Goal: Information Seeking & Learning: Learn about a topic

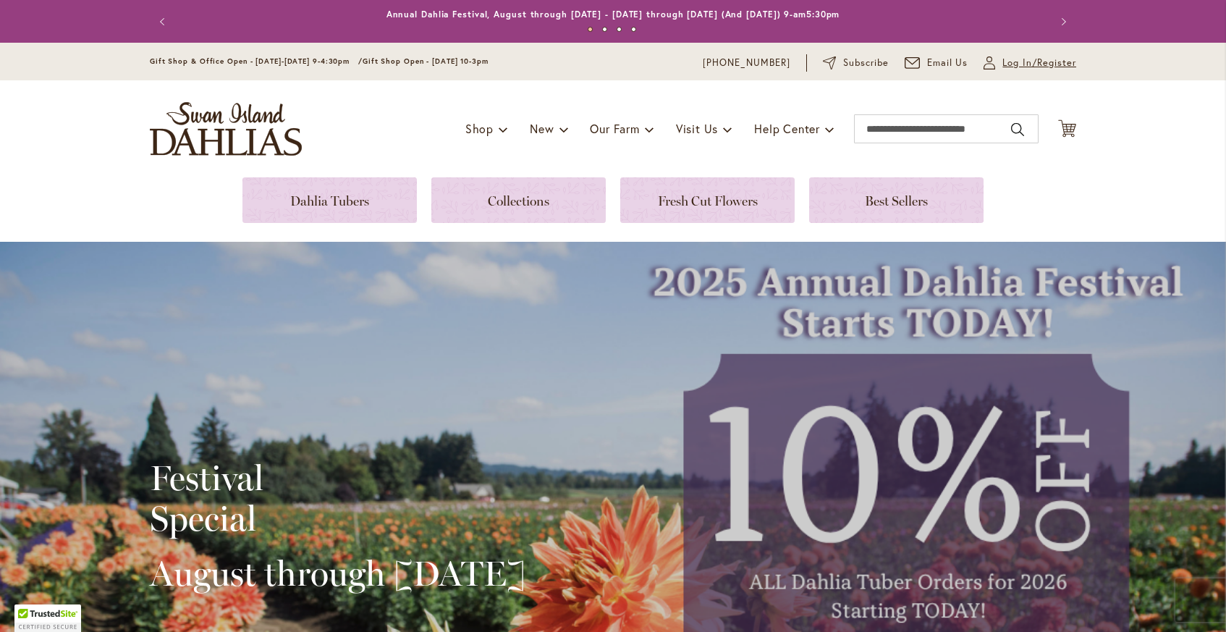
click at [1013, 63] on span "Log In/Register" at bounding box center [1039, 63] width 74 height 14
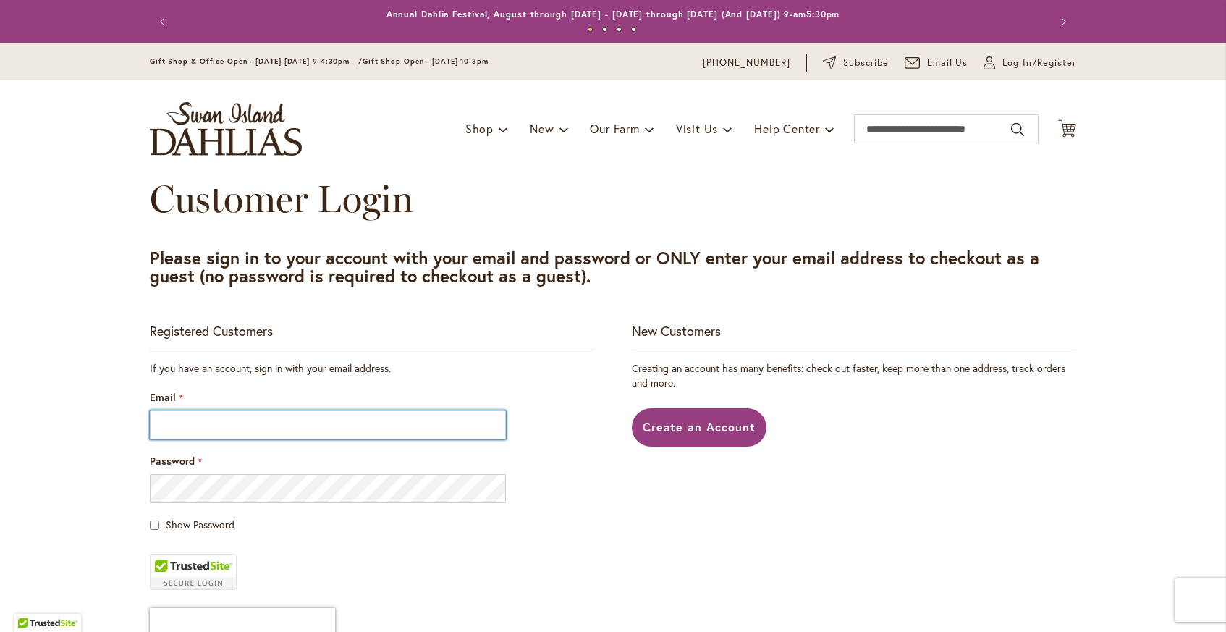
click at [316, 419] on input "Email" at bounding box center [328, 424] width 356 height 29
type input "**********"
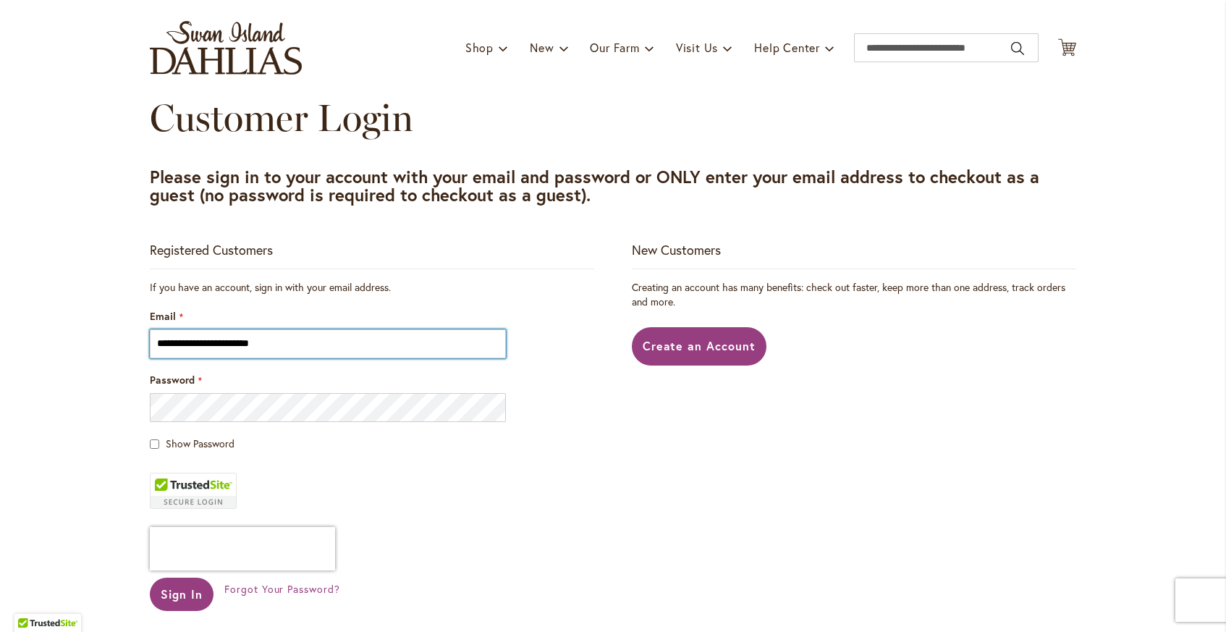
scroll to position [85, 0]
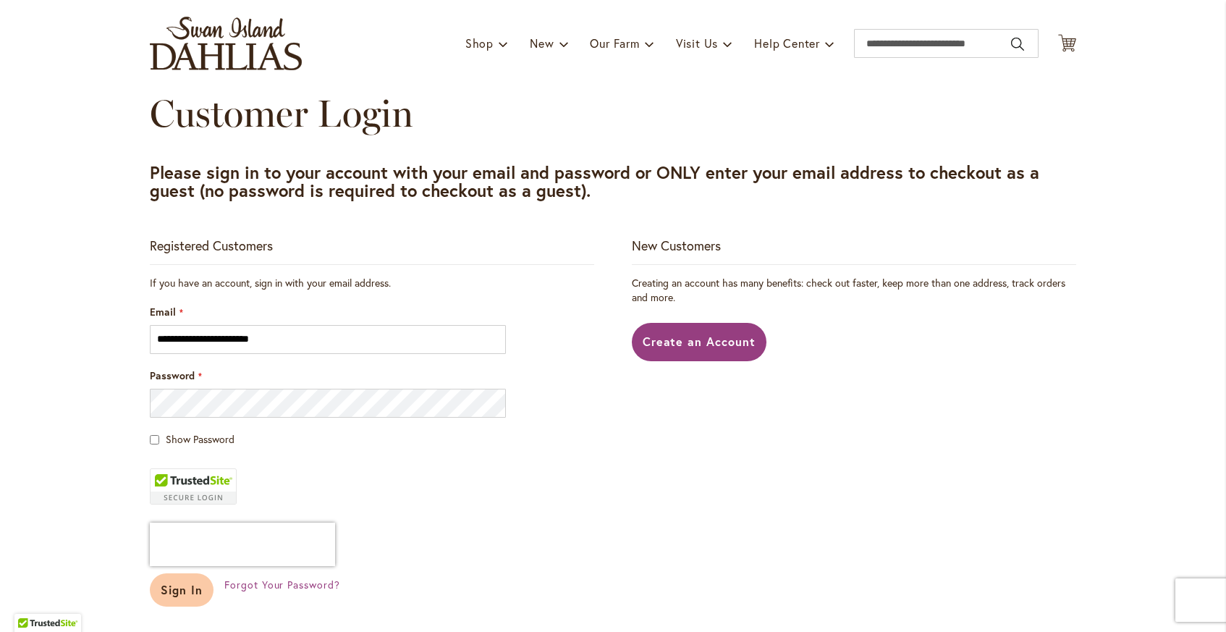
click at [187, 584] on span "Sign In" at bounding box center [182, 589] width 42 height 15
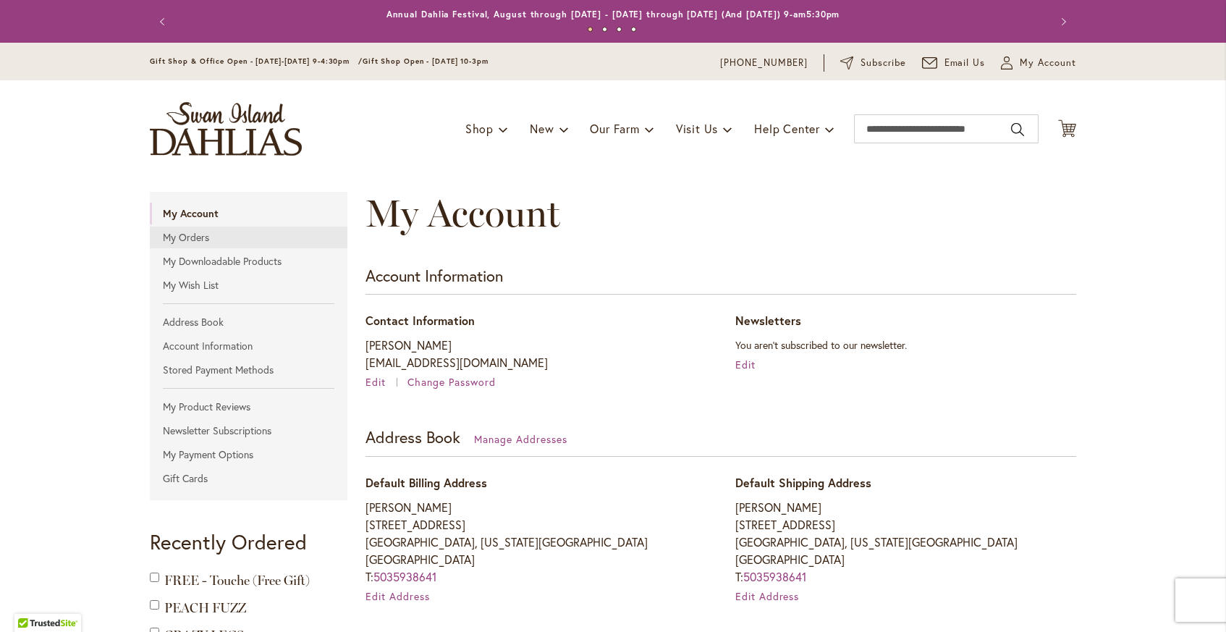
click at [198, 237] on link "My Orders" at bounding box center [249, 238] width 198 height 22
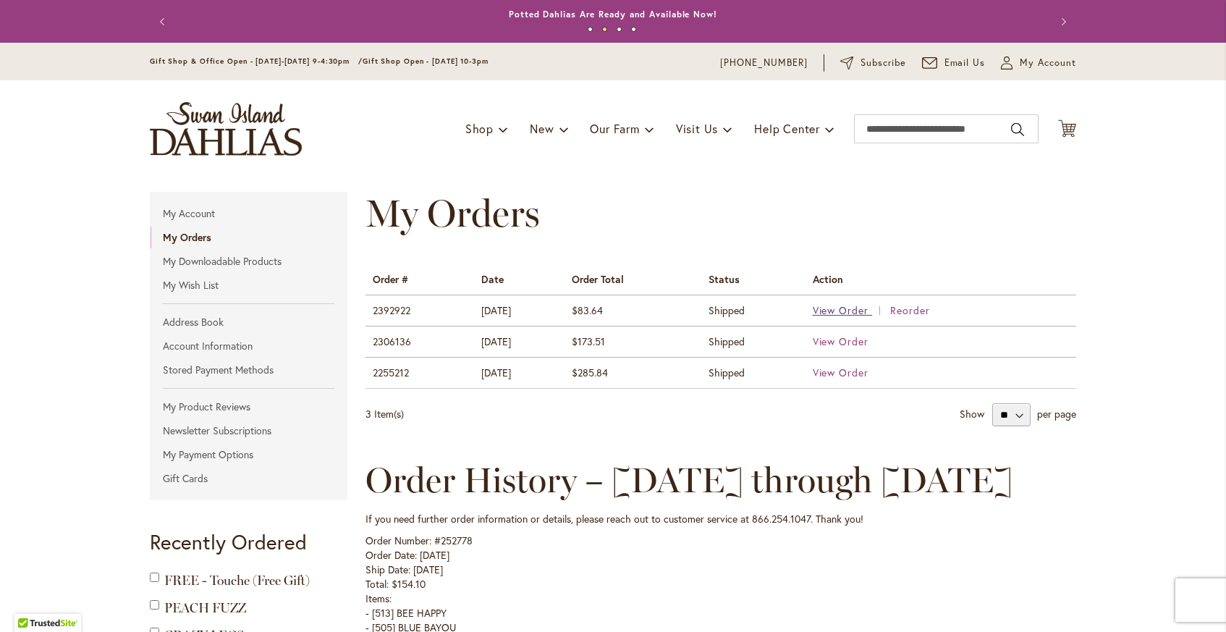
click at [830, 312] on span "View Order" at bounding box center [841, 310] width 56 height 14
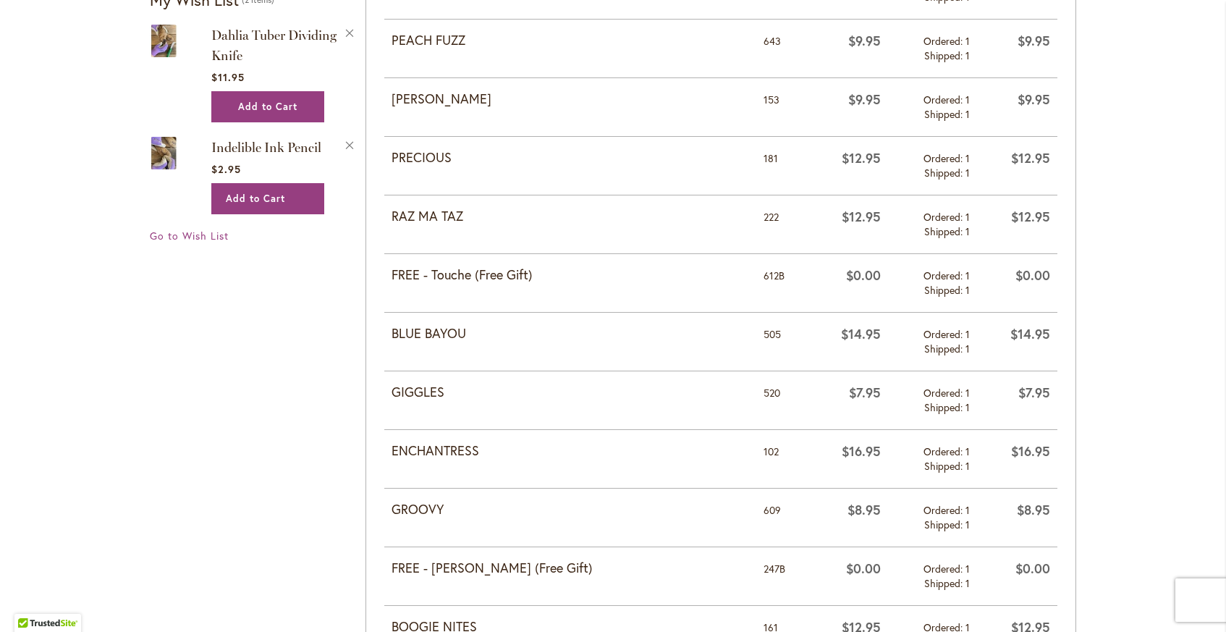
scroll to position [798, 0]
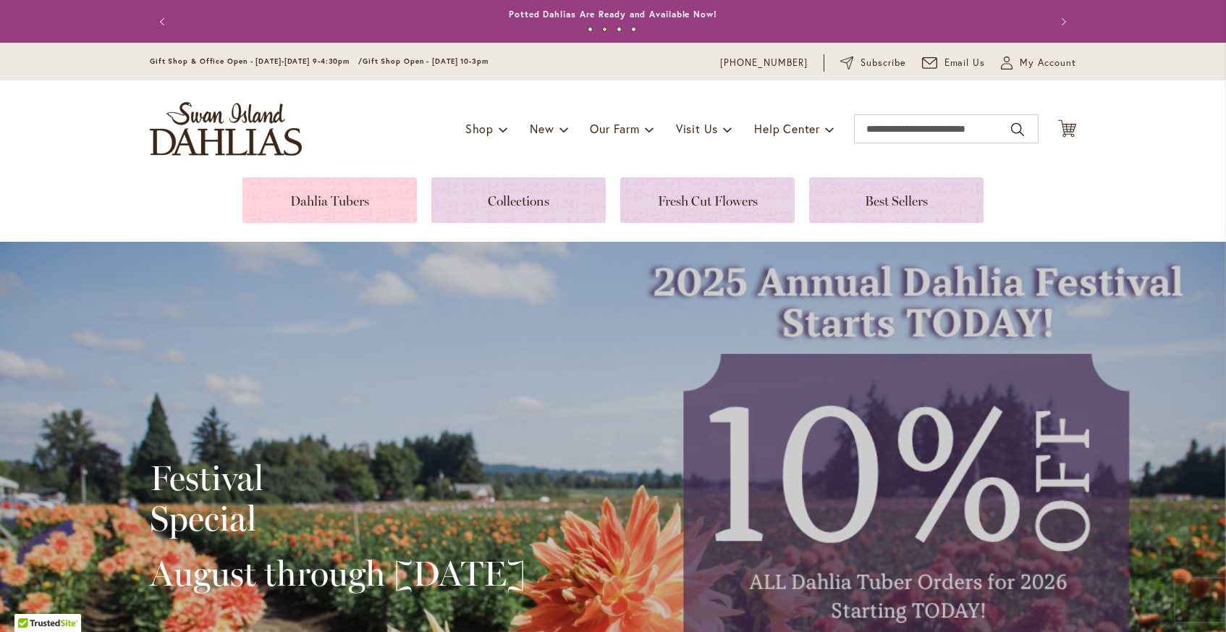
click at [323, 198] on link at bounding box center [329, 200] width 174 height 46
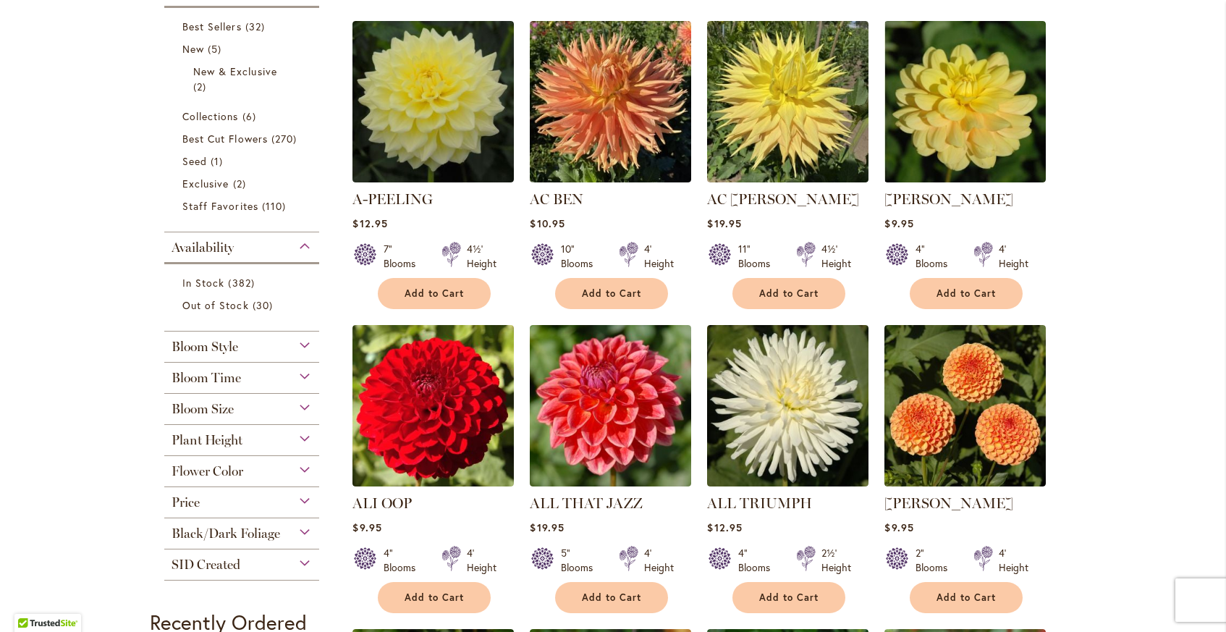
scroll to position [341, 0]
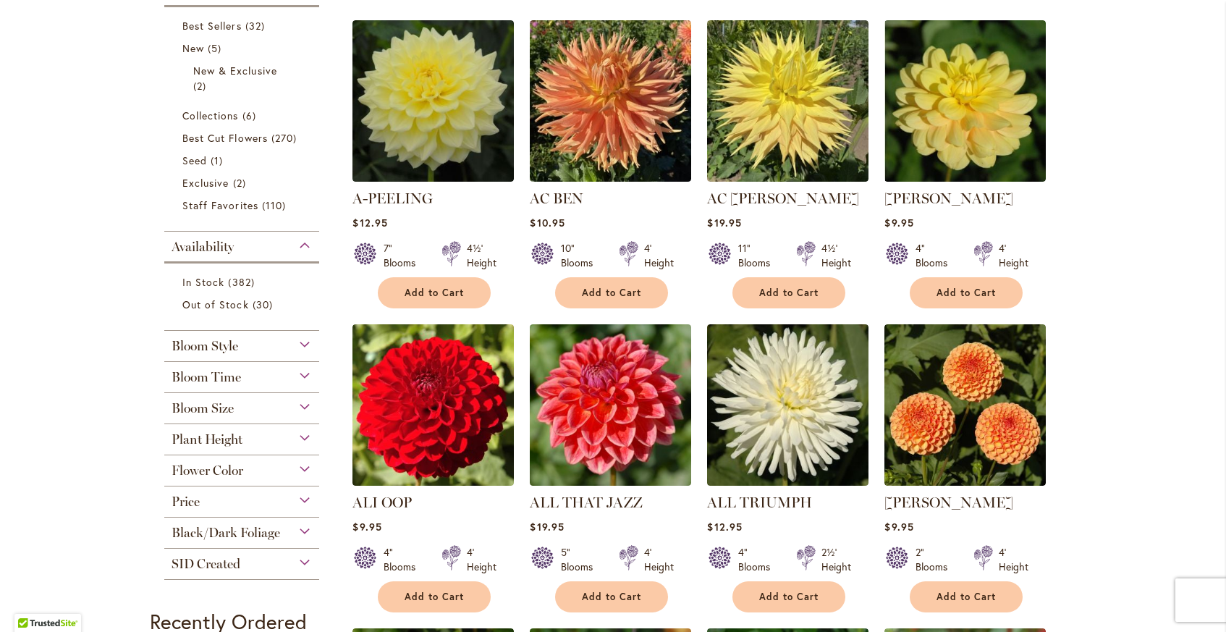
click at [225, 465] on span "Flower Color" at bounding box center [208, 471] width 72 height 16
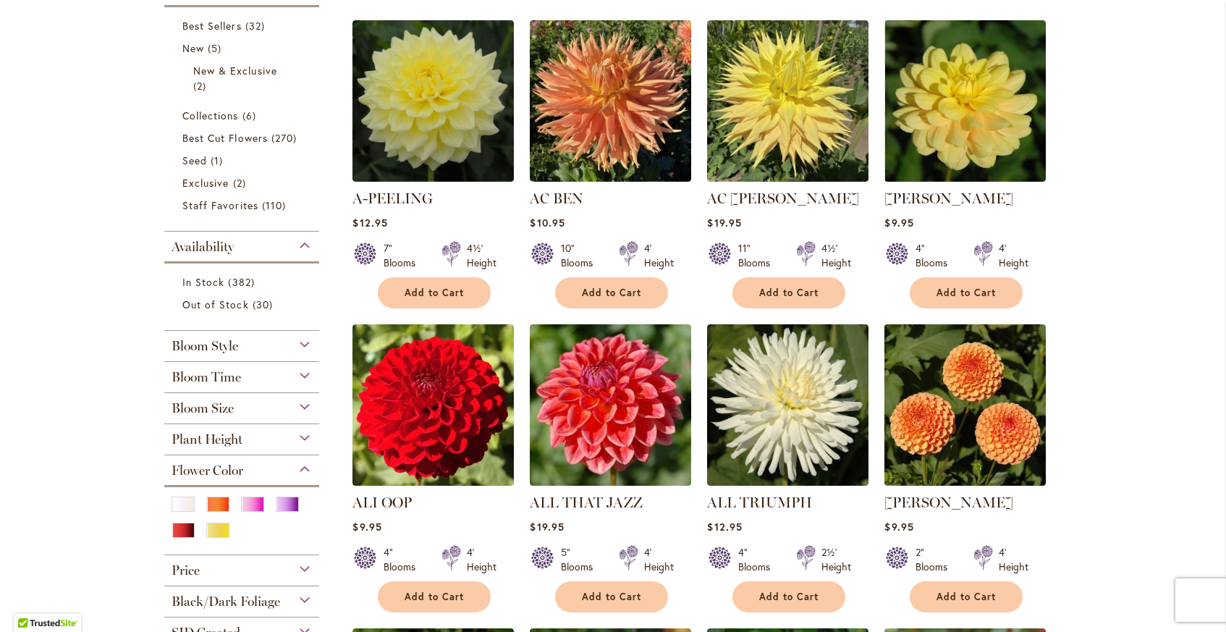
scroll to position [377, 0]
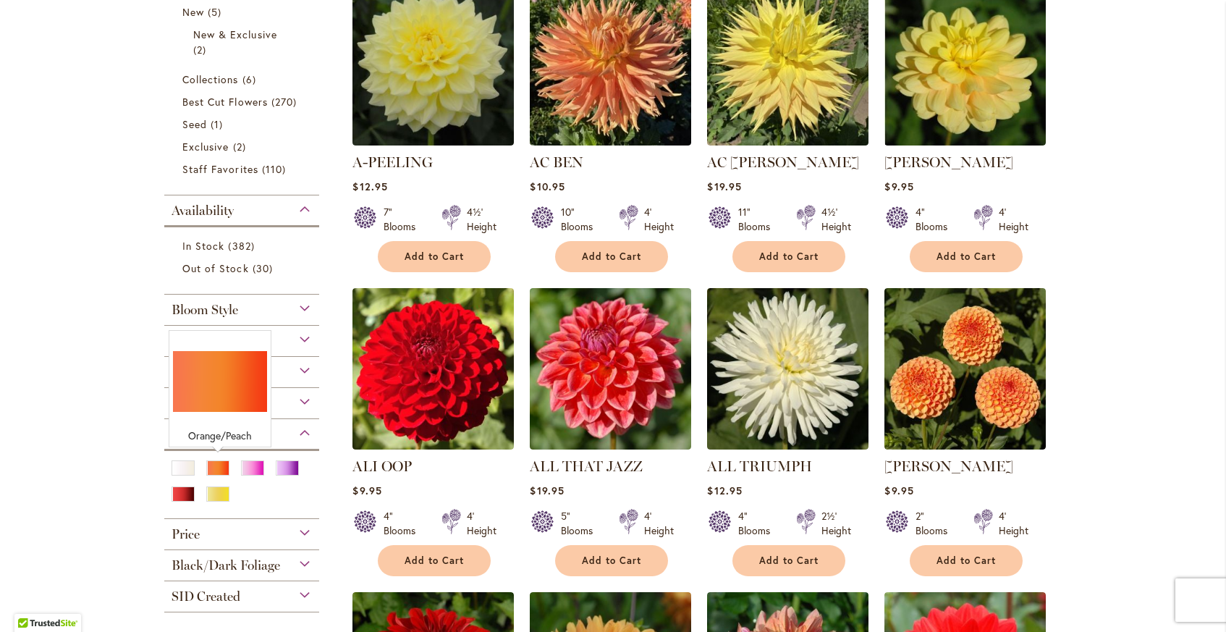
click at [225, 465] on div "Orange/Peach" at bounding box center [217, 467] width 23 height 15
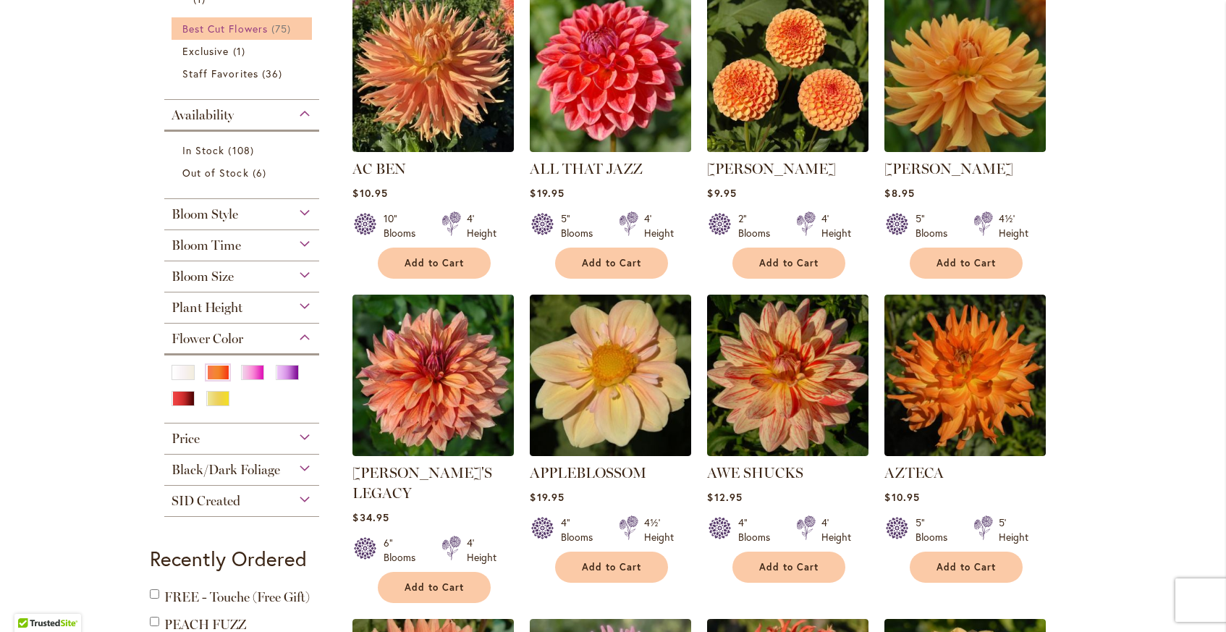
scroll to position [357, 0]
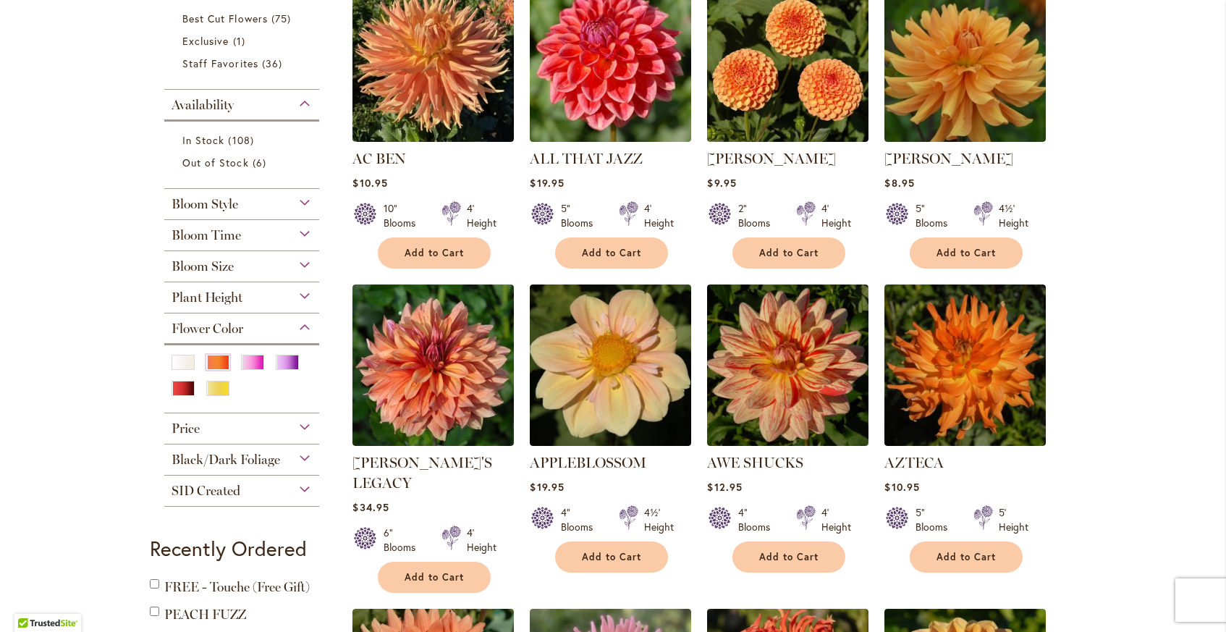
click at [263, 204] on div "Bloom Style" at bounding box center [241, 200] width 155 height 23
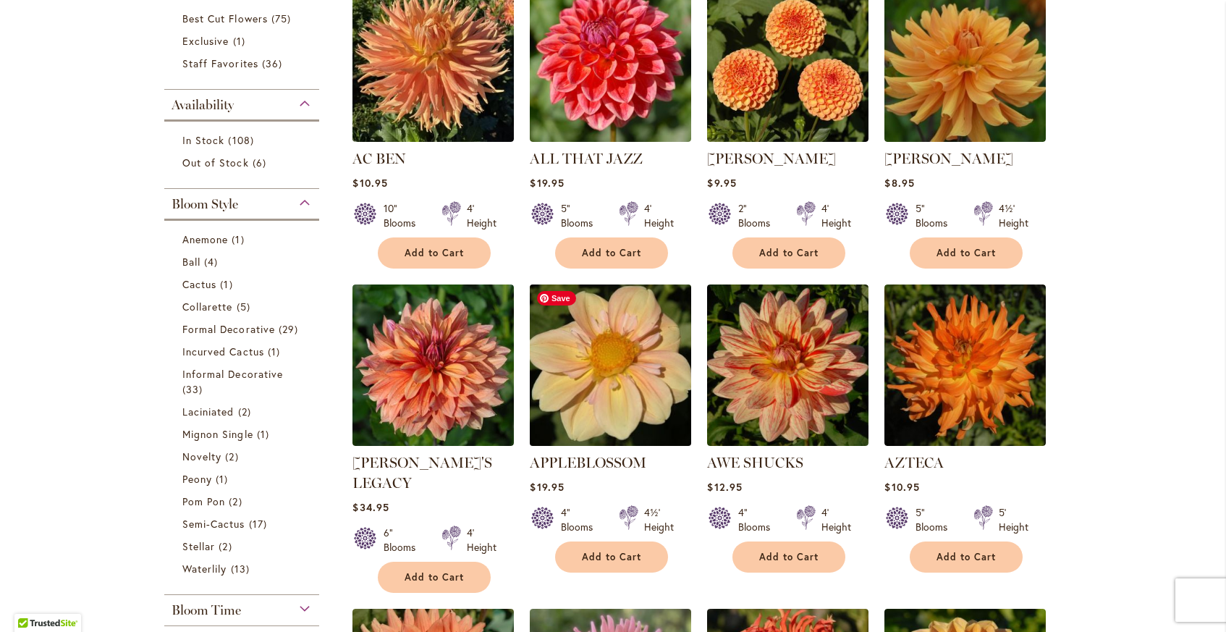
click at [612, 381] on img at bounding box center [610, 364] width 169 height 169
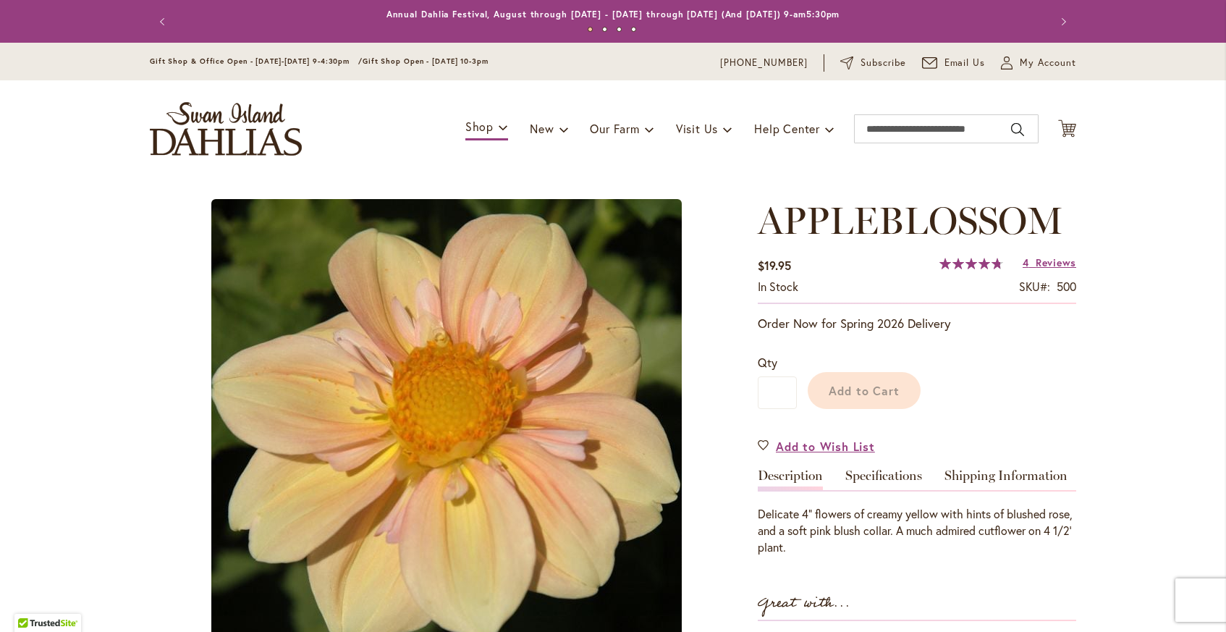
type input "*******"
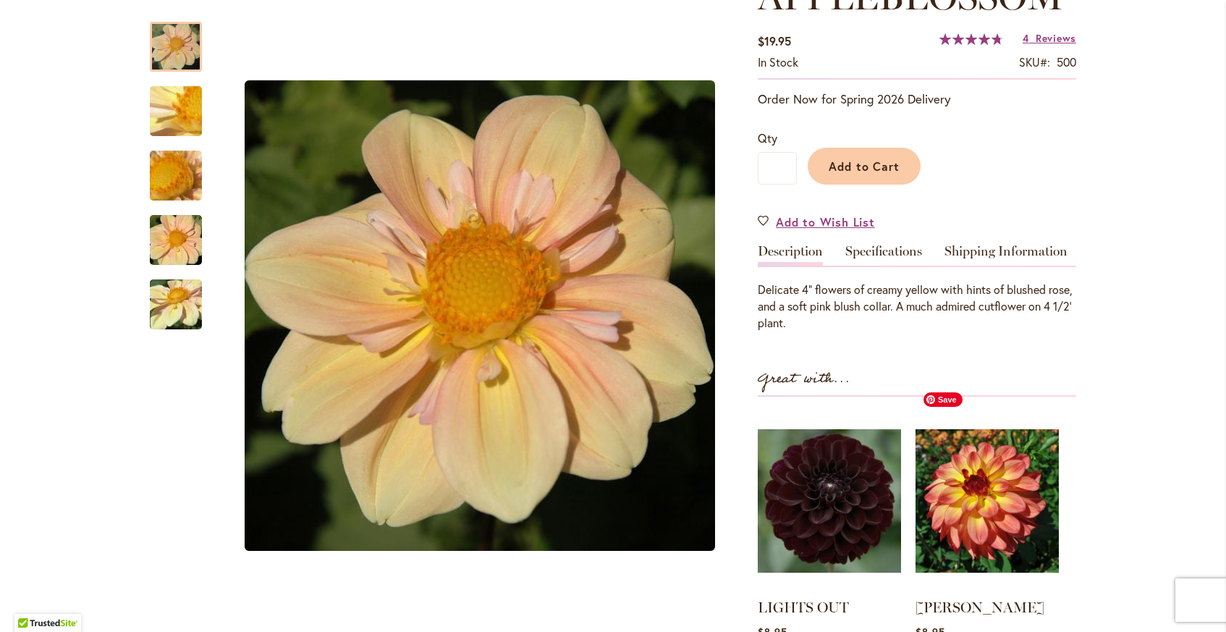
scroll to position [231, 0]
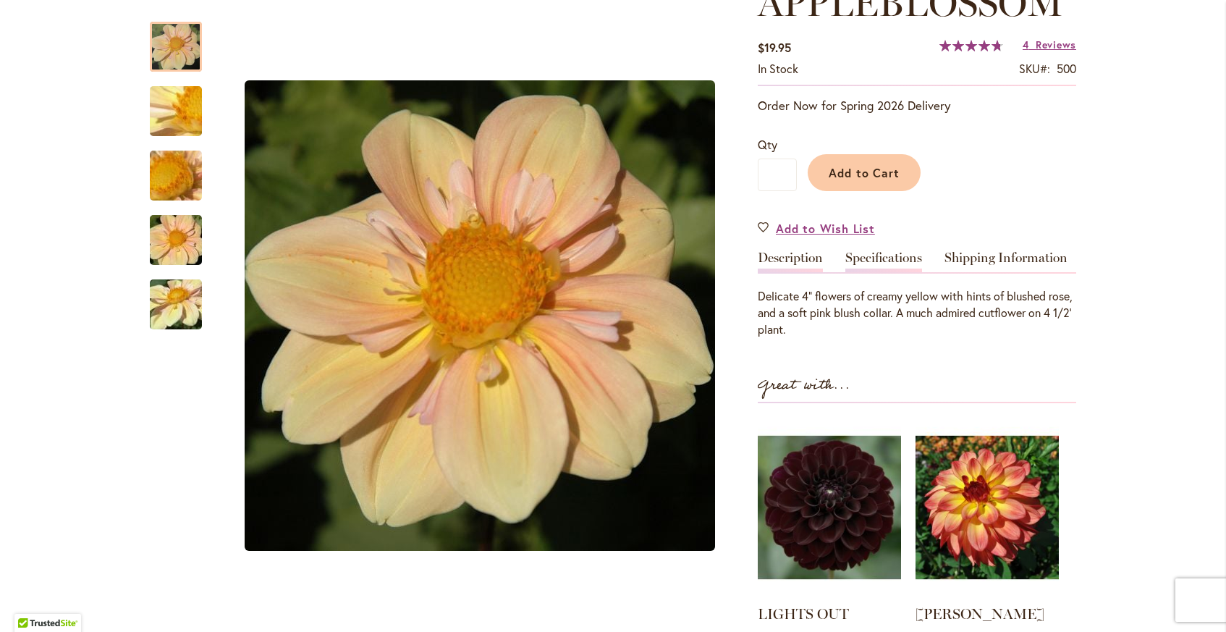
click at [889, 258] on link "Specifications" at bounding box center [883, 261] width 77 height 21
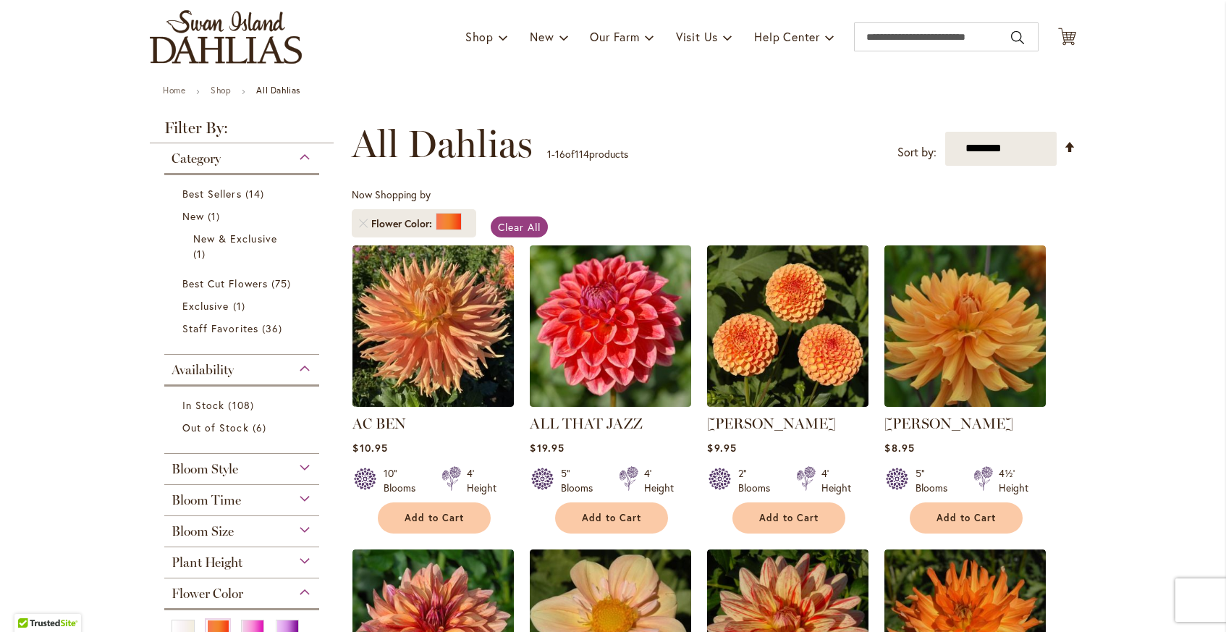
click at [191, 467] on span "Bloom Style" at bounding box center [205, 469] width 67 height 16
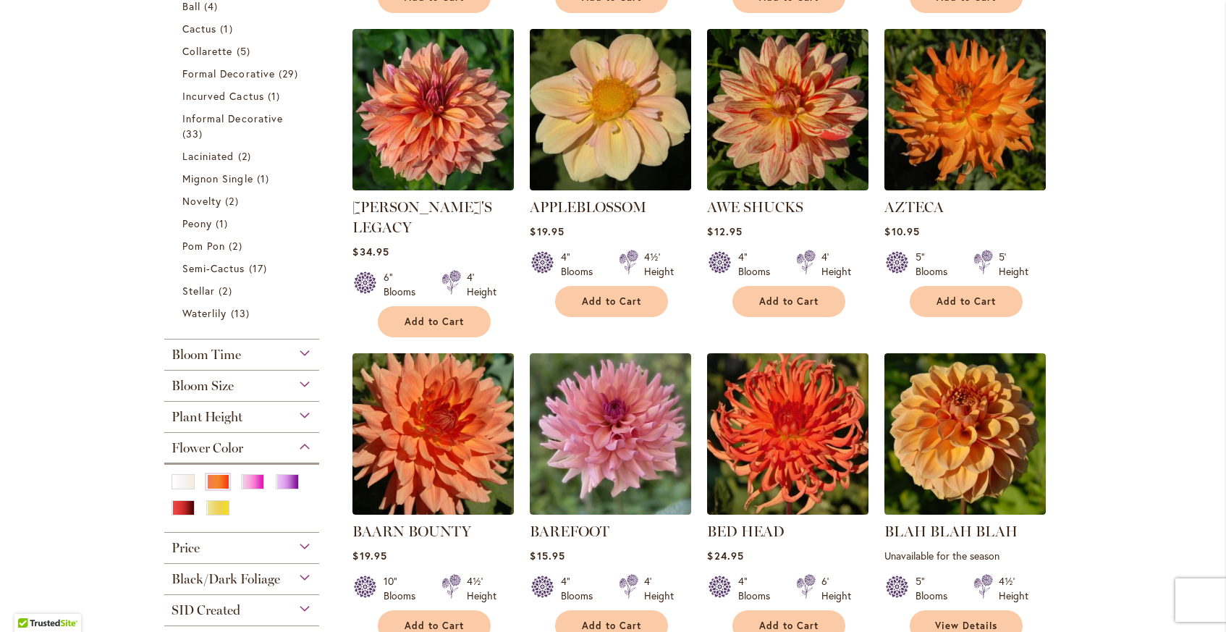
scroll to position [624, 0]
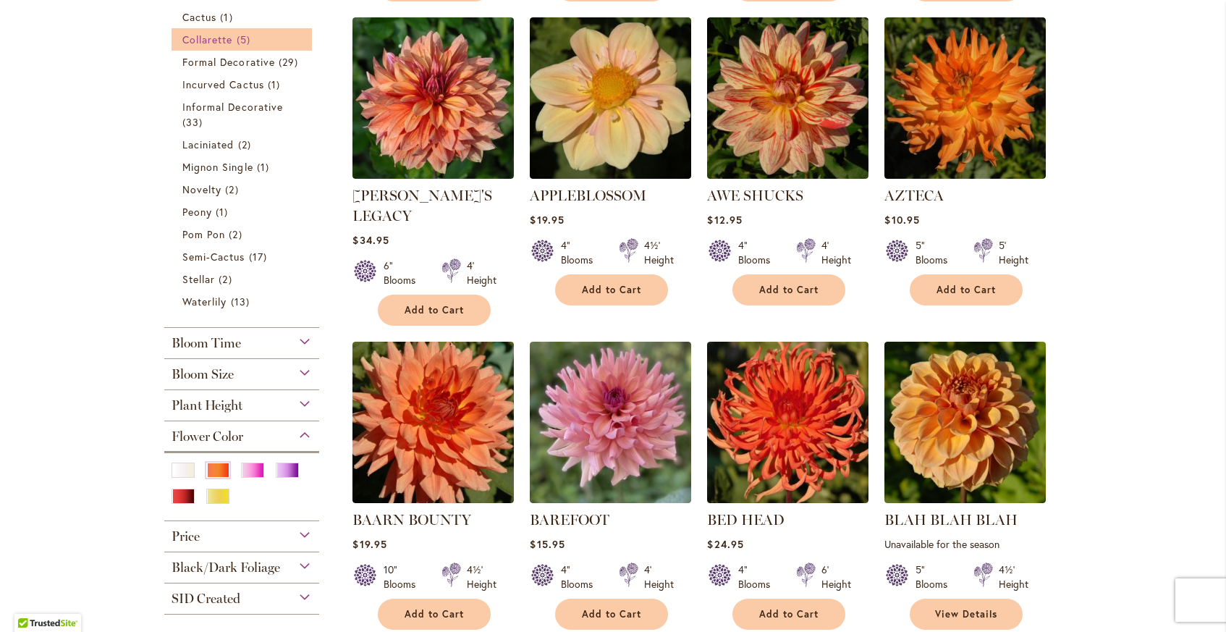
click at [227, 40] on span "Collarette" at bounding box center [207, 40] width 51 height 14
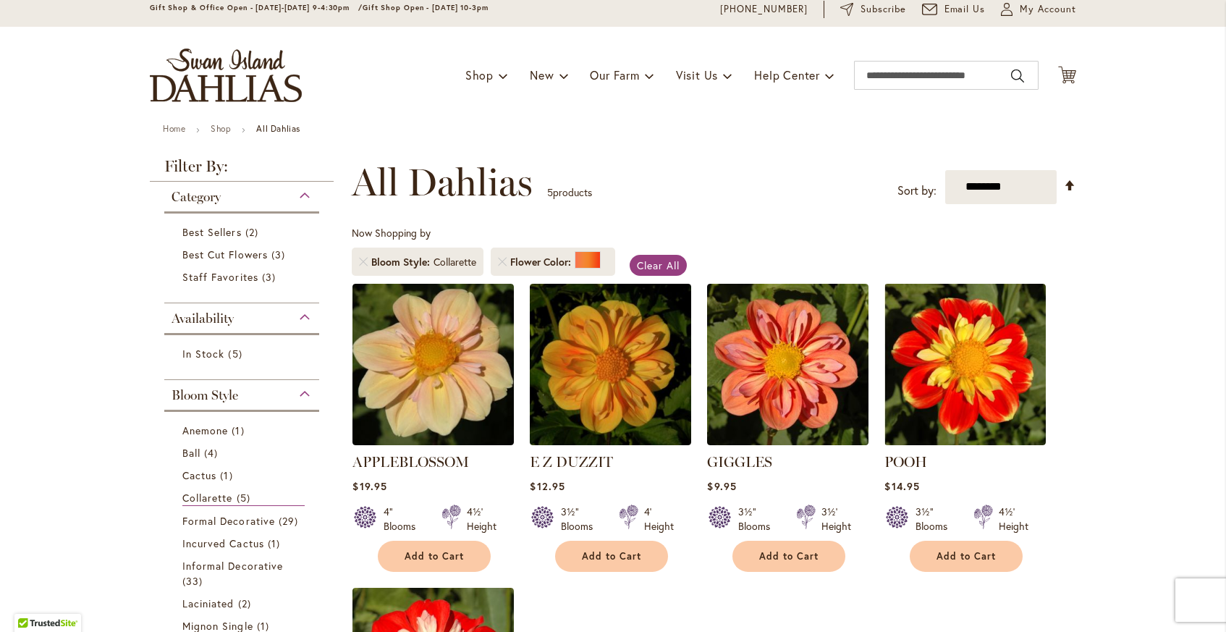
scroll to position [55, 0]
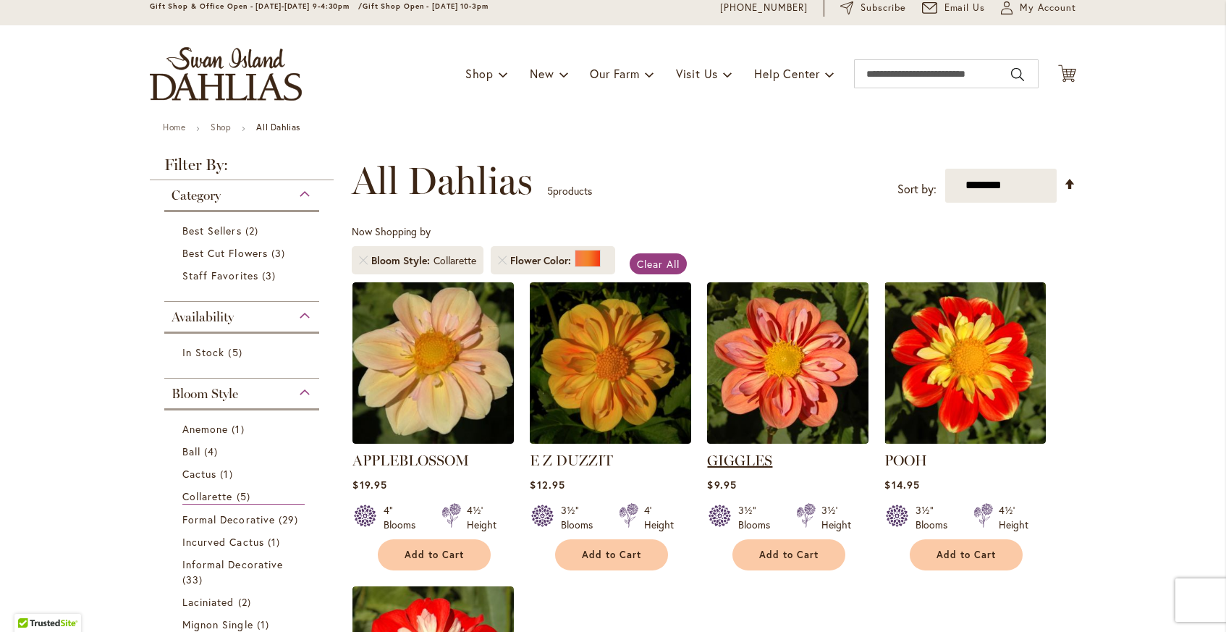
click at [753, 457] on link "GIGGLES" at bounding box center [739, 460] width 65 height 17
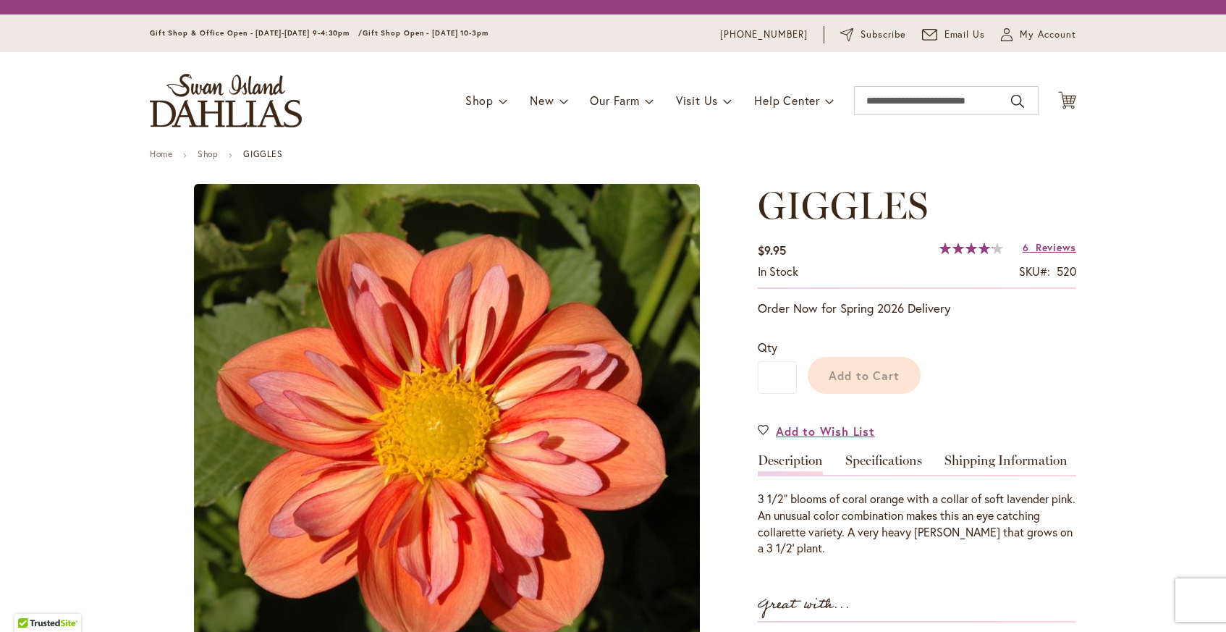
type input "*******"
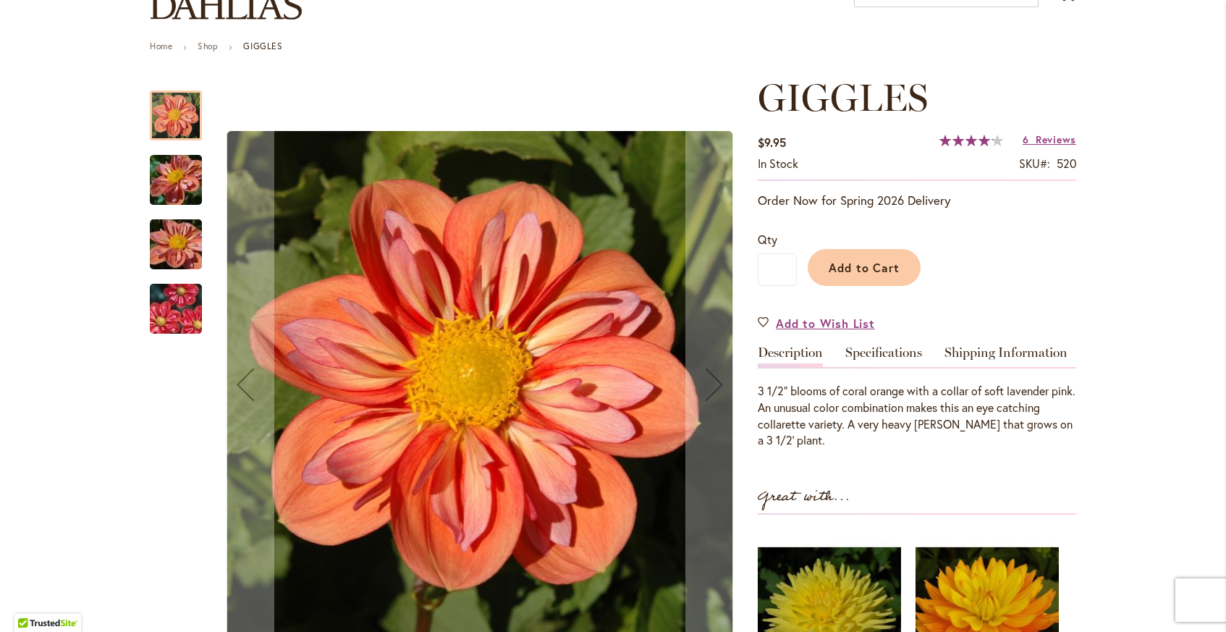
scroll to position [138, 0]
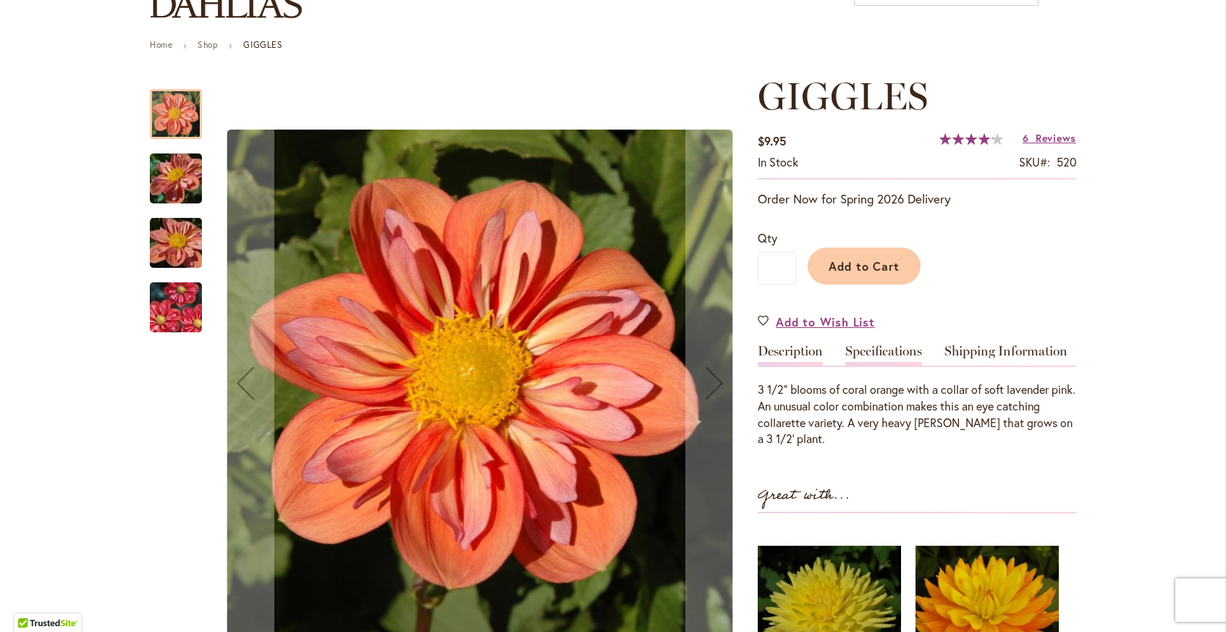
click at [866, 350] on link "Specifications" at bounding box center [883, 355] width 77 height 21
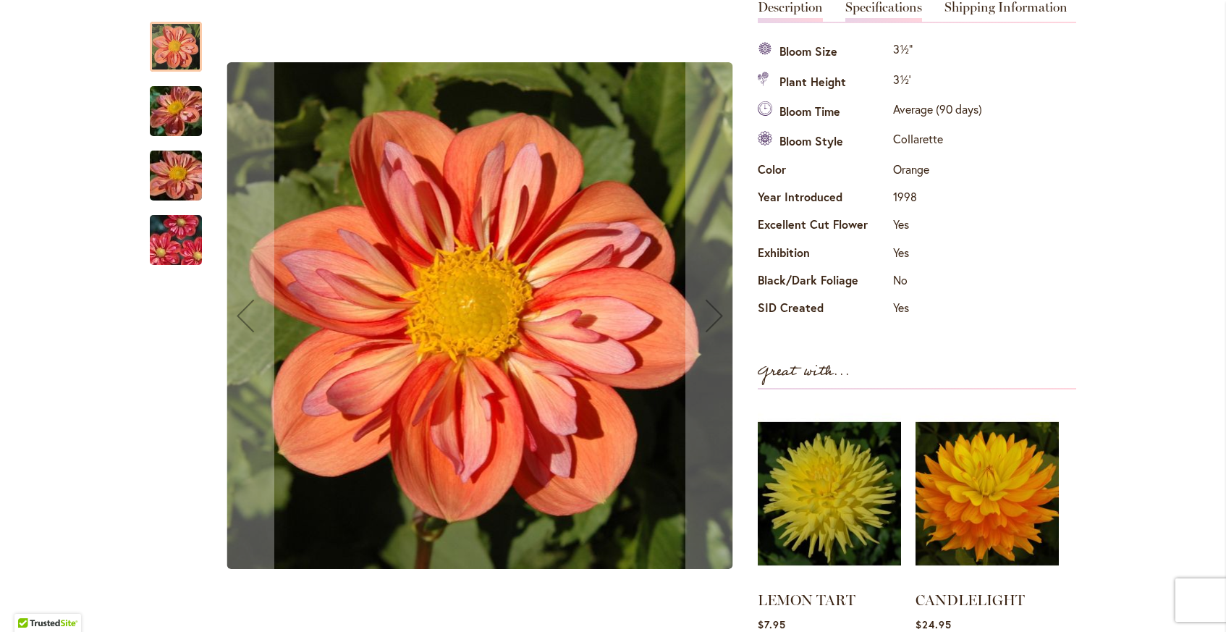
click at [803, 7] on link "Description" at bounding box center [790, 11] width 65 height 21
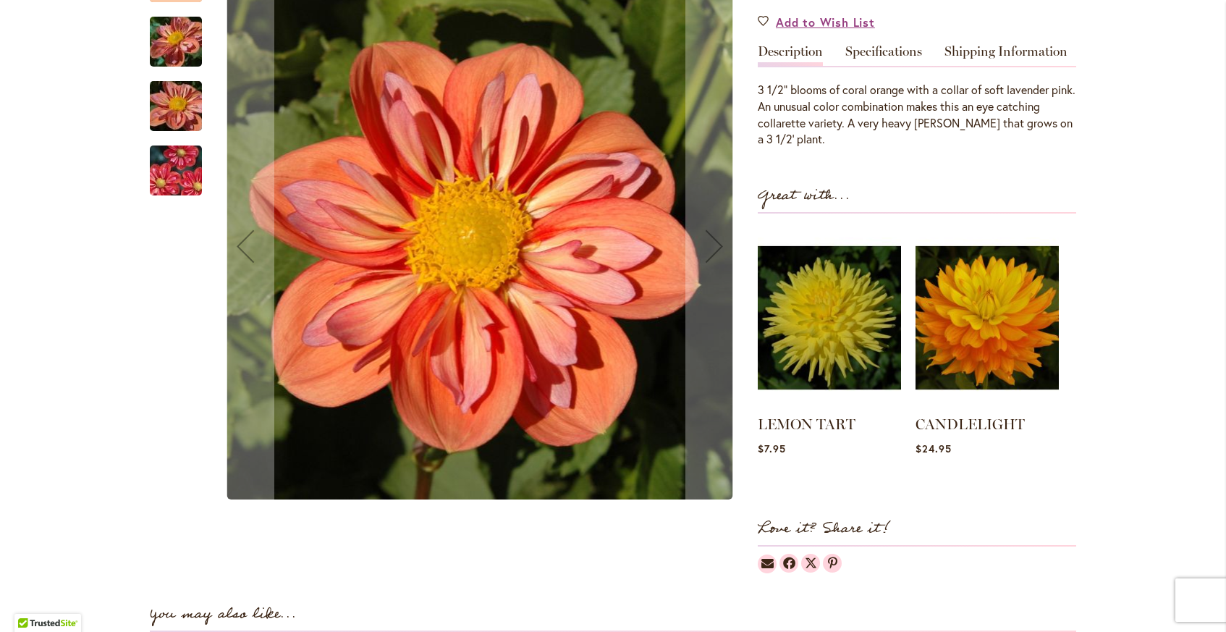
scroll to position [426, 0]
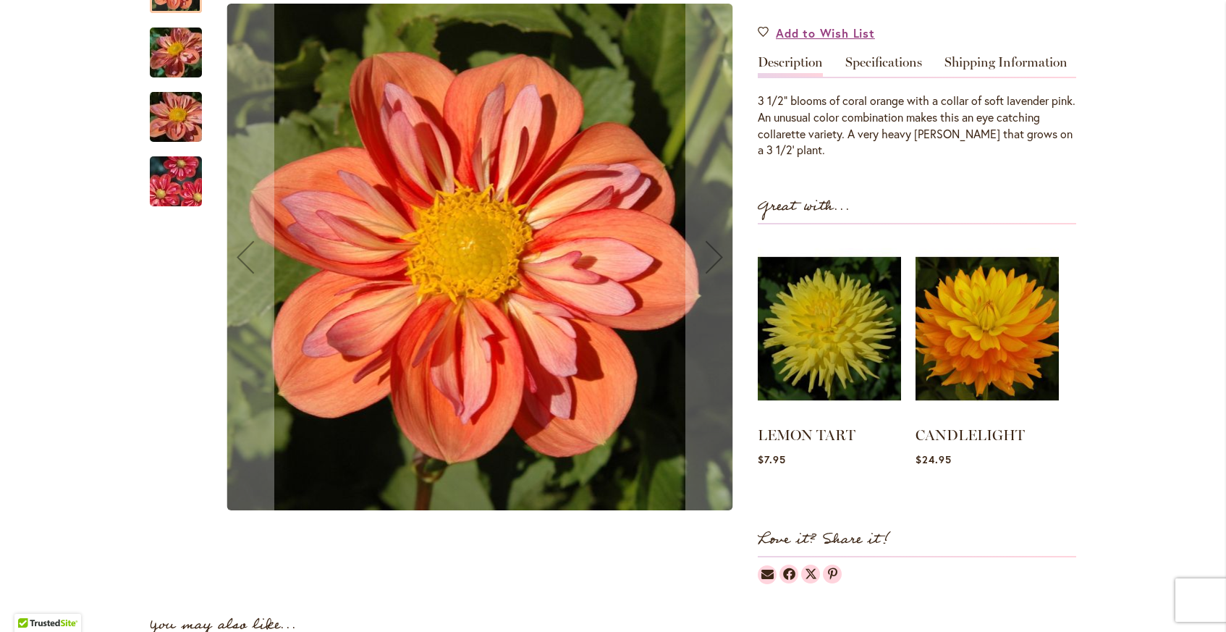
click at [167, 176] on img "GIGGLES" at bounding box center [176, 180] width 104 height 69
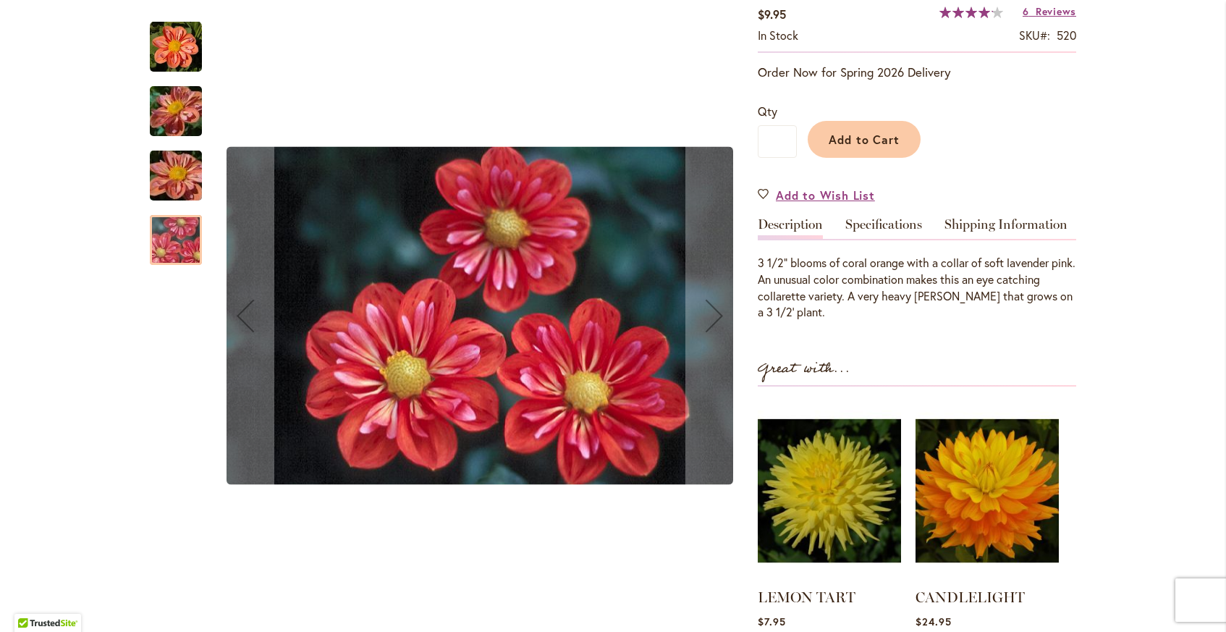
scroll to position [261, 0]
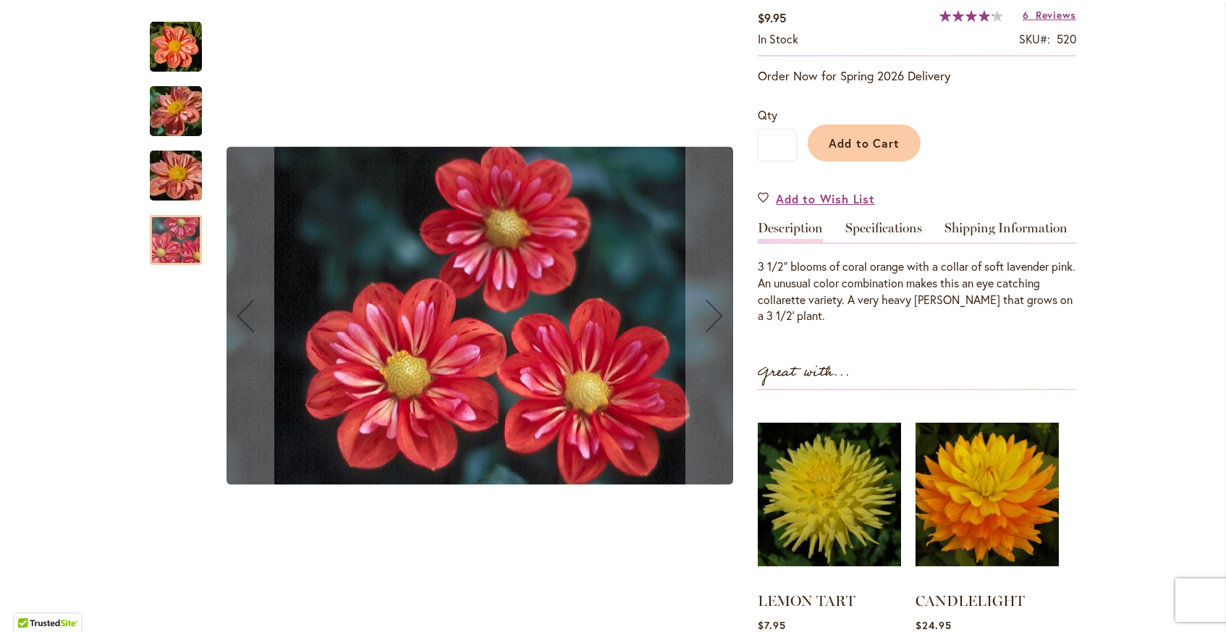
click at [172, 43] on img "GIGGLES" at bounding box center [176, 47] width 52 height 52
